Goal: Information Seeking & Learning: Learn about a topic

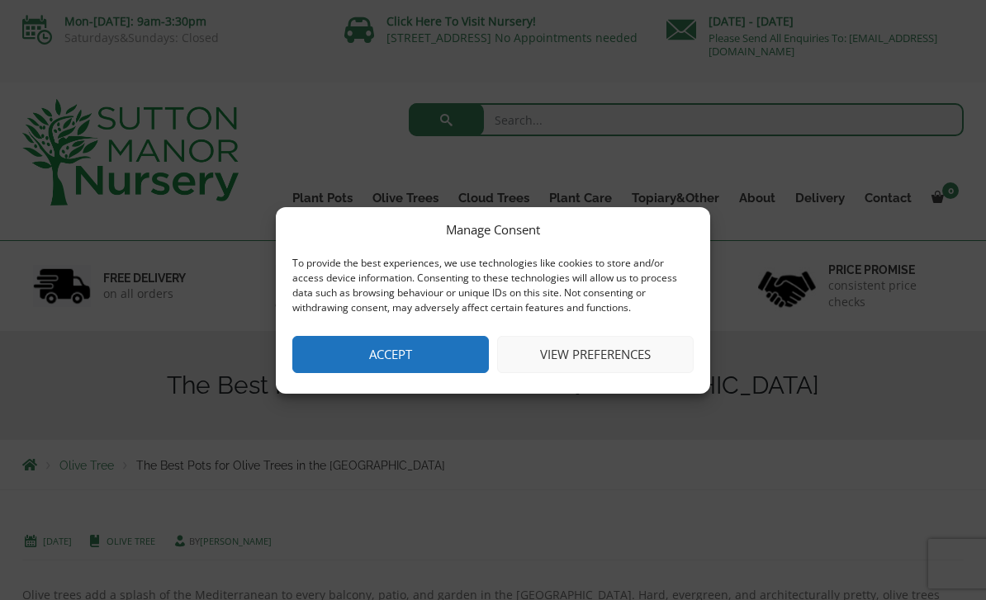
click at [438, 356] on button "Accept" at bounding box center [390, 354] width 196 height 37
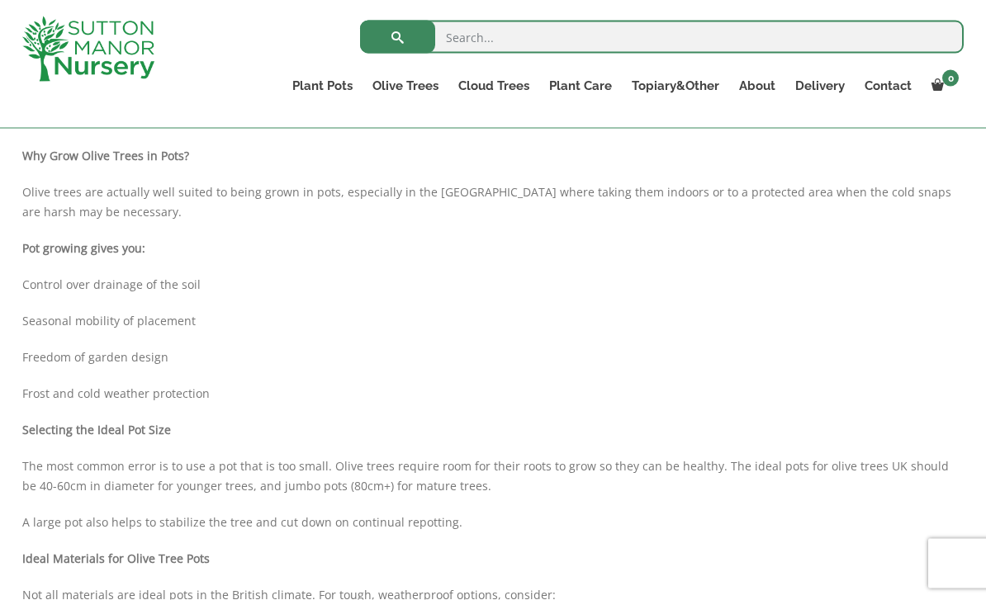
scroll to position [523, 0]
click at [0, 0] on link "The Iron Stone Pots" at bounding box center [0, 0] width 0 height 0
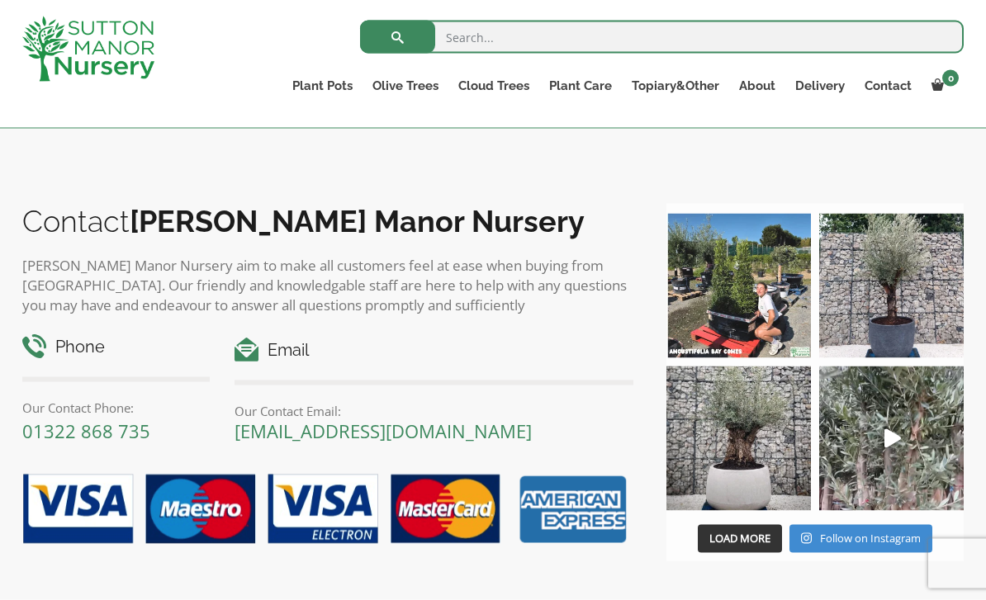
scroll to position [1472, 0]
click at [884, 306] on img at bounding box center [891, 285] width 144 height 144
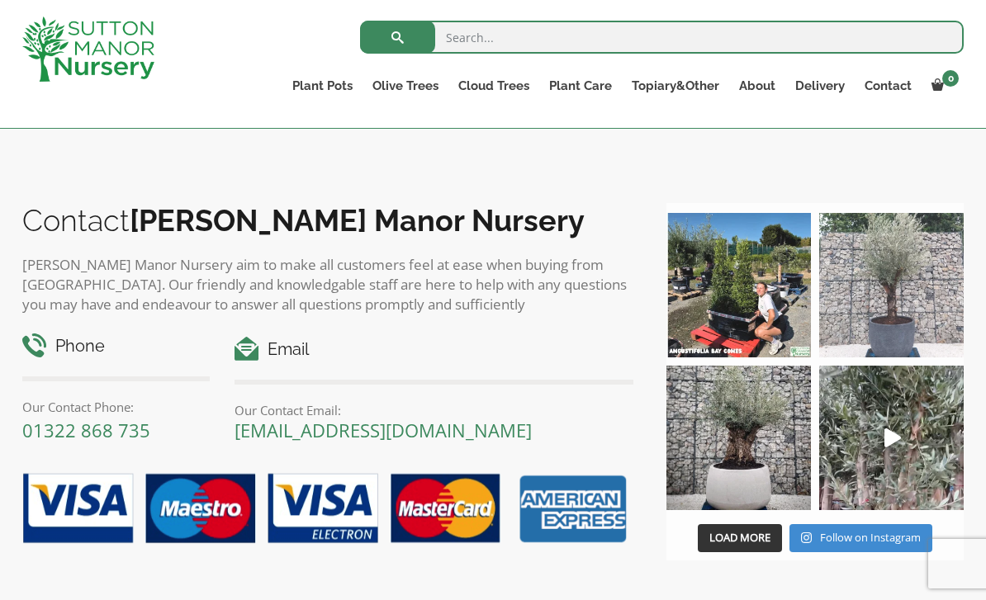
scroll to position [1498, 0]
